Goal: Check status: Check status

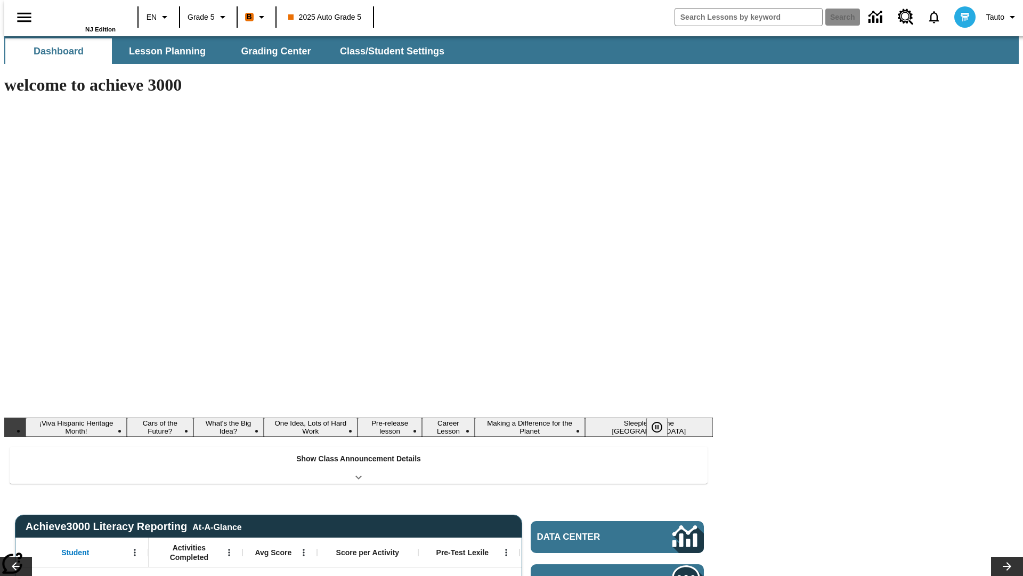
type input "-1"
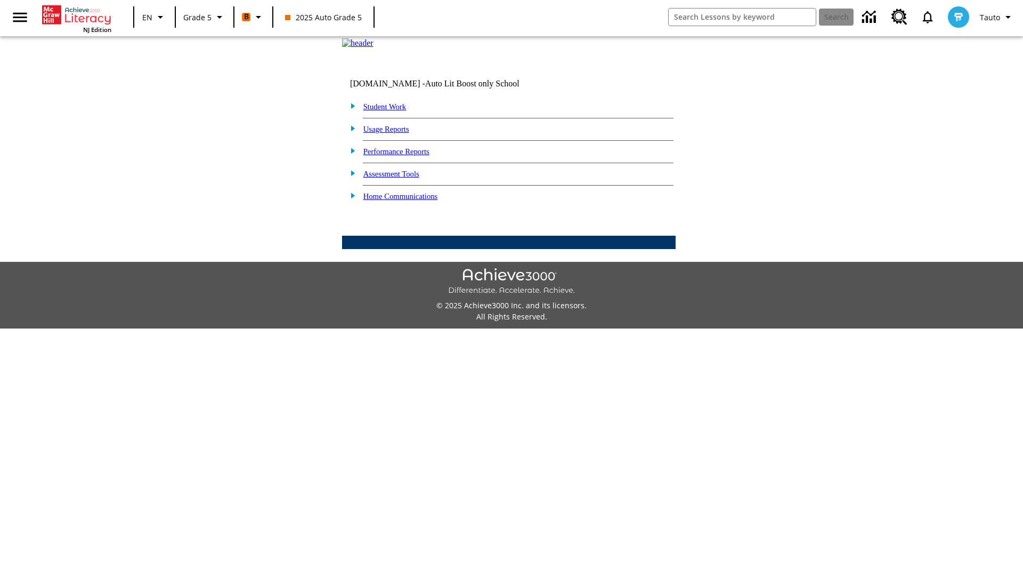
click at [392, 111] on link "Student Work" at bounding box center [384, 106] width 43 height 9
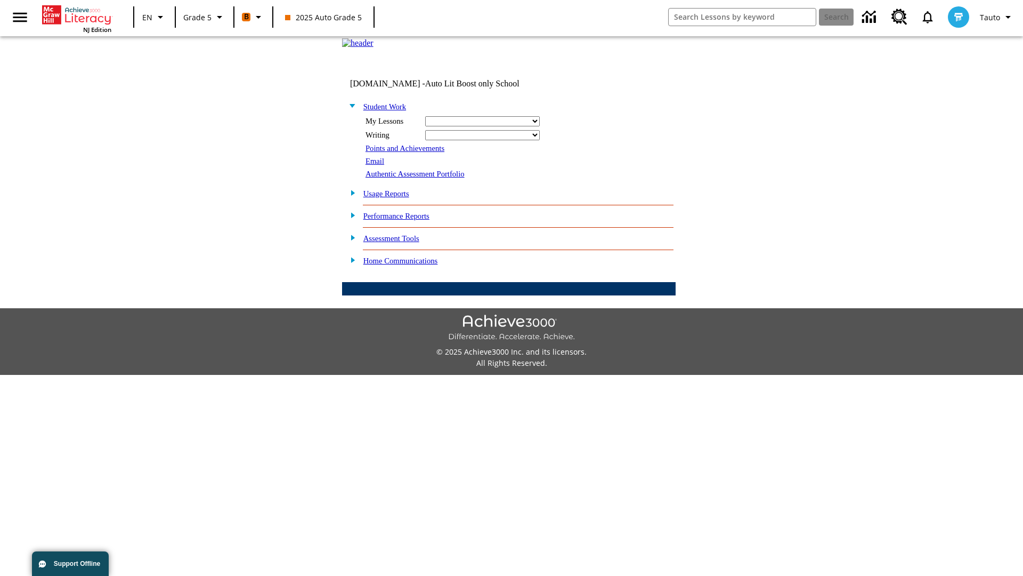
select select "/options/reports/?report_id=12&atype=1&section=2"
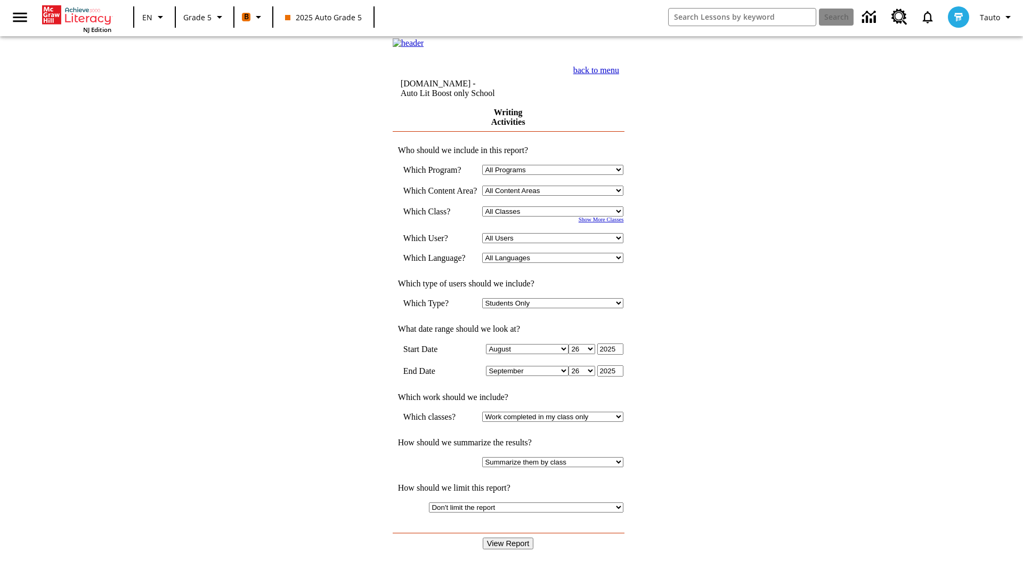
click at [556, 216] on select "Select a Class: All Classes 2025 Auto Grade 5 OL 2025 Auto Grade 6" at bounding box center [552, 211] width 141 height 10
select select "11133131"
